Goal: Contribute content: Add original content to the website for others to see

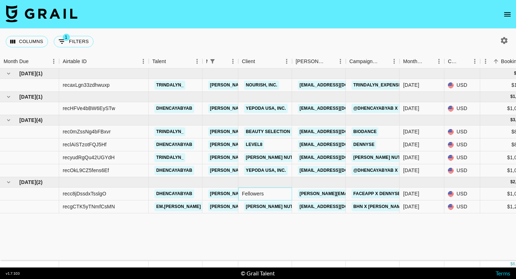
click at [285, 196] on div "Fellowers" at bounding box center [265, 193] width 54 height 13
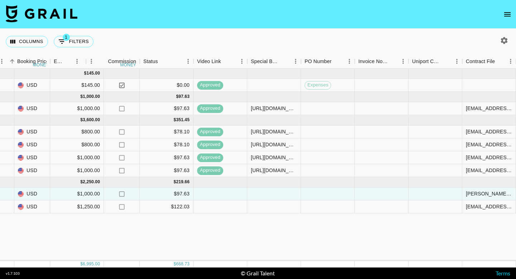
scroll to position [0, 484]
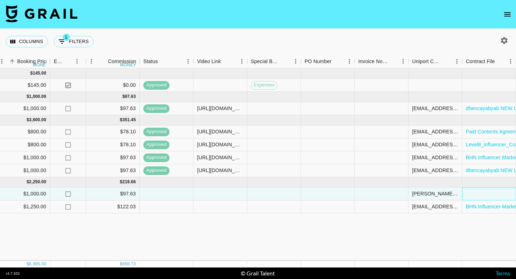
click at [475, 195] on div at bounding box center [489, 193] width 54 height 13
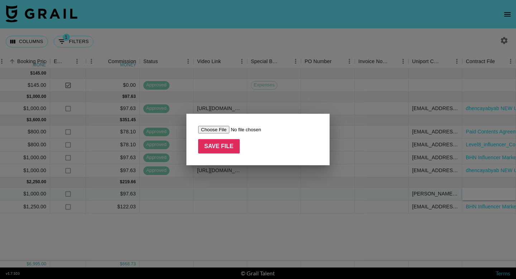
click at [218, 131] on input "file" at bounding box center [243, 130] width 91 height 8
type input "C:\fakepath\dhencayabyab _ FaceApp _ [DATE] (1).pdf"
click at [217, 143] on input "Save File" at bounding box center [219, 146] width 42 height 14
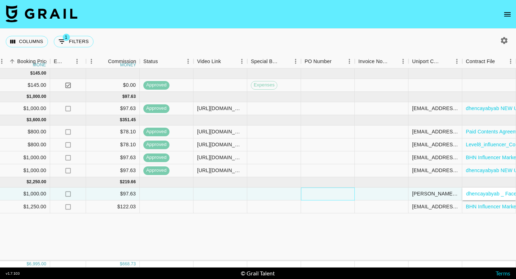
click at [331, 194] on div at bounding box center [328, 193] width 54 height 13
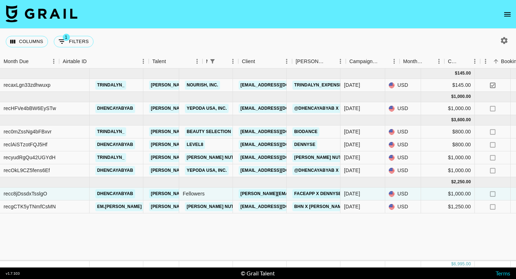
scroll to position [0, 0]
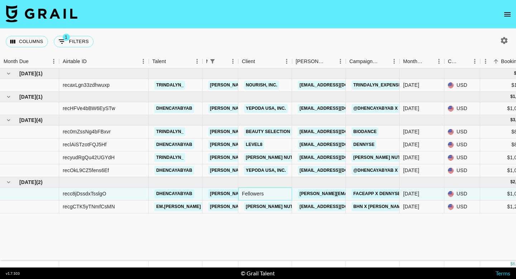
click at [253, 195] on div "Fellowers" at bounding box center [265, 193] width 54 height 13
click at [270, 195] on div "Fellowers" at bounding box center [265, 193] width 54 height 13
